Goal: Use online tool/utility: Utilize a website feature to perform a specific function

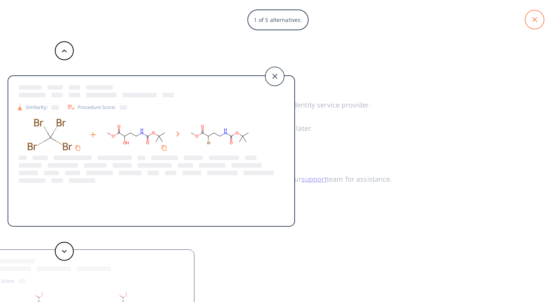
click at [539, 19] on icon at bounding box center [534, 19] width 19 height 19
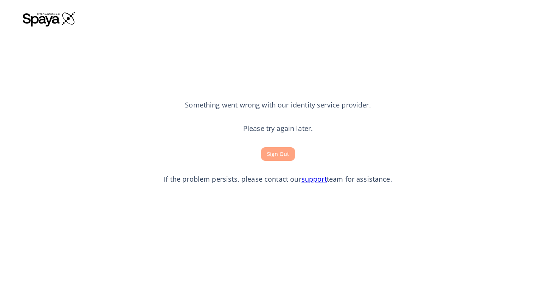
click at [277, 155] on button "Sign Out" at bounding box center [278, 154] width 34 height 14
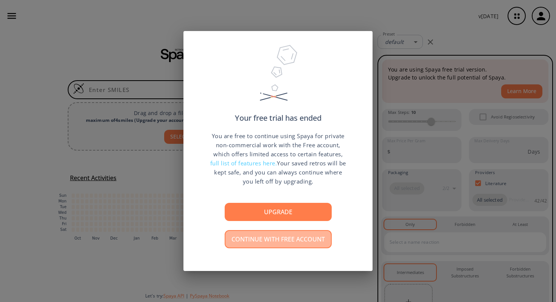
click at [280, 236] on button "Continue with free account" at bounding box center [278, 239] width 107 height 18
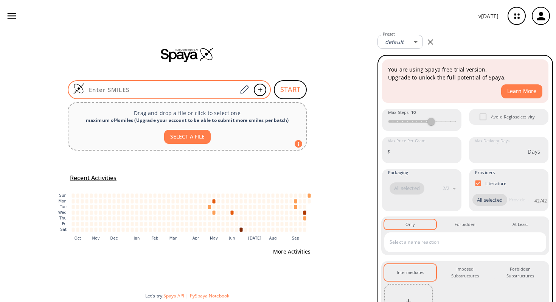
click at [186, 86] on input at bounding box center [160, 90] width 153 height 8
paste input "CC(C(N1CCC(C(N2)=CC=C3C2=NCCC3)CC1)=NC(C)=N4)=C4NC[C@H](NCNC(OCC(C=C5)=CC=C5NC(…"
type input "CC(C(N1CCC(C(N2)=CC=C3C2=NCCC3)CC1)=NC(C)=N4)=C4NC[C@H](NCNC(OCC(C=C5)=CC=C5NC(…"
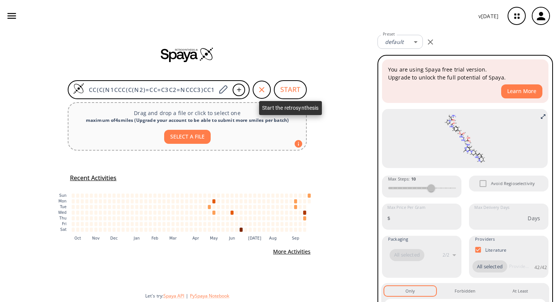
click at [291, 87] on button "START" at bounding box center [290, 89] width 33 height 19
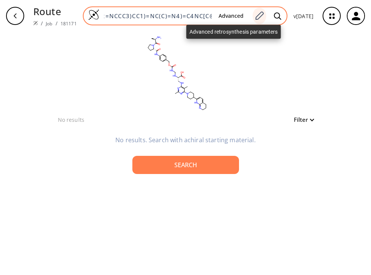
scroll to position [0, 331]
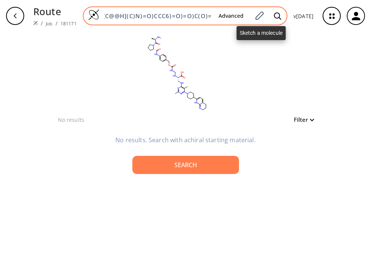
drag, startPoint x: 105, startPoint y: 18, endPoint x: 255, endPoint y: 9, distance: 149.6
click at [255, 9] on div "CC(C(N1CCC(C(N2)=CC=C3C2=NCCC3)CC1)=NC(C)=N4)=C4NC[C@H](NCNC(OCC(C=C5)=CC=C5NC(…" at bounding box center [185, 15] width 205 height 19
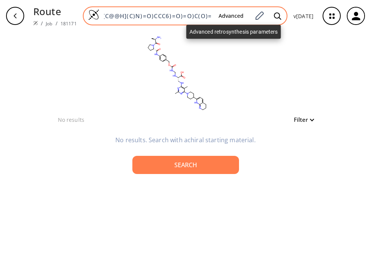
drag, startPoint x: 103, startPoint y: 18, endPoint x: 222, endPoint y: 18, distance: 118.7
click at [222, 19] on div "CC(C(N1CCC(C(N2)=CC=C3C2=NCCC3)CC1)=NC(C)=N4)=C4NC[C@H](NCNC(OCC(C=C5)=CC=C5NC(…" at bounding box center [185, 15] width 205 height 19
paste input "NC[C@H](NCNC(OCC(C=C1)=CC=C1NC([C@H]2N(C([C@@H](C)N)=O)CCC2)=O)=O)C(O)=O"
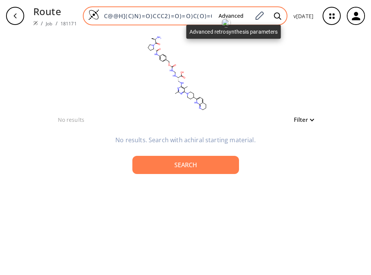
type input "NC[C@H](NCNC(OCC(C=C1)=CC=C1NC([C@H]2N(C([C@@H](C)N)=O)CCC2)=O)=O)C(O)=O"
